Goal: Find specific page/section: Find specific page/section

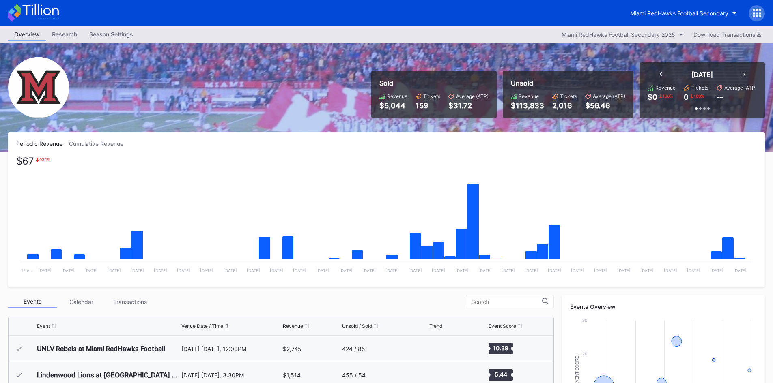
scroll to position [41, 0]
click at [683, 9] on button "Miami RedHawks Football Secondary" at bounding box center [683, 13] width 118 height 15
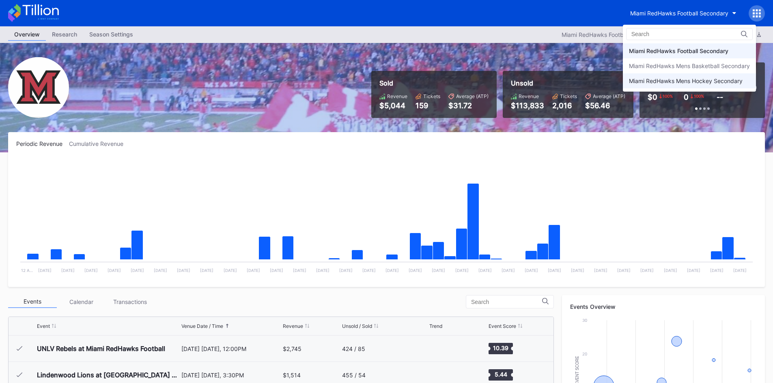
click at [659, 76] on div "Miami RedHawks Mens Hockey Secondary" at bounding box center [689, 80] width 133 height 15
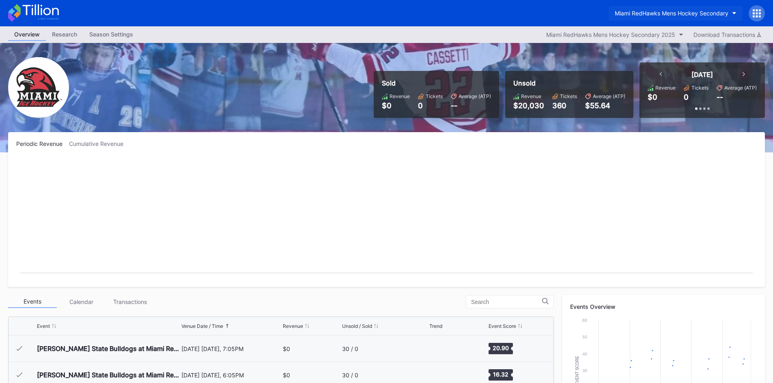
scroll to position [53, 0]
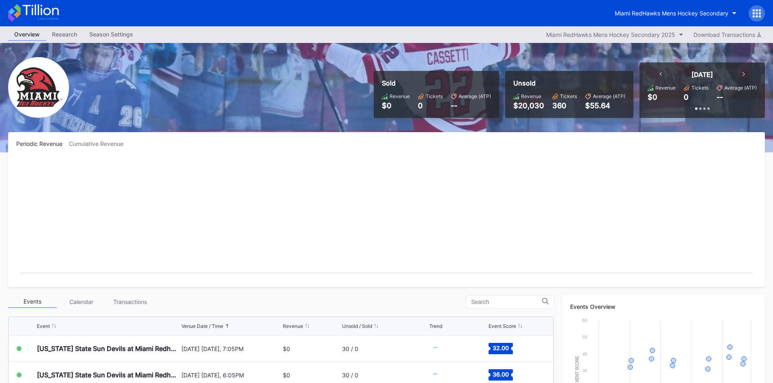
click at [661, 5] on div "Miami RedHawks Mens Hockey Secondary" at bounding box center [686, 13] width 156 height 16
click at [661, 16] on div "Miami RedHawks Mens Hockey Secondary" at bounding box center [672, 13] width 114 height 7
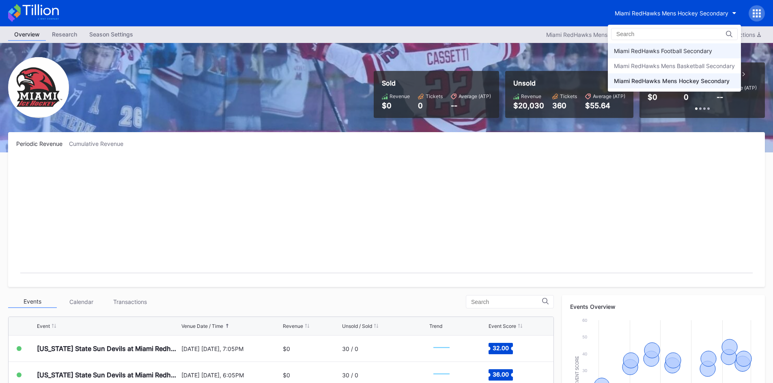
click at [654, 52] on div "Miami RedHawks Football Secondary" at bounding box center [663, 50] width 98 height 7
